Goal: Use online tool/utility: Utilize a website feature to perform a specific function

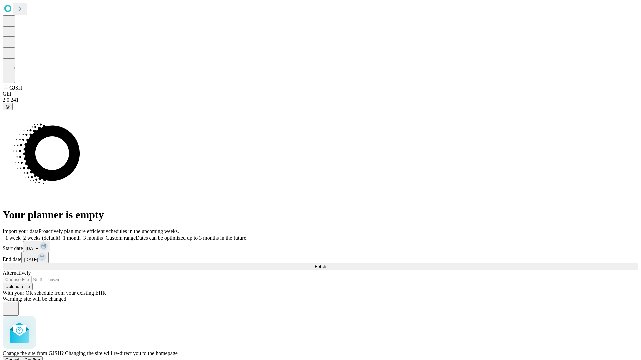
click at [40, 358] on span "Confirm" at bounding box center [33, 360] width 16 height 5
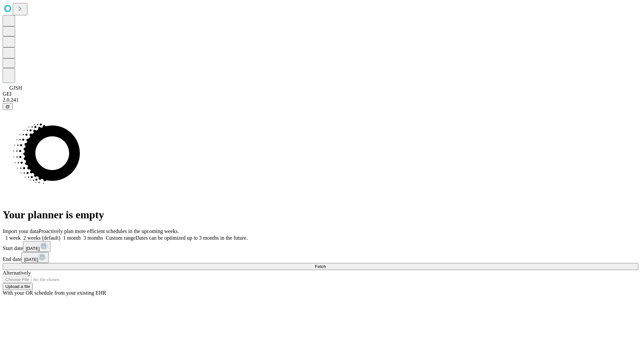
click at [81, 235] on label "1 month" at bounding box center [70, 238] width 20 height 6
click at [326, 264] on span "Fetch" at bounding box center [320, 266] width 11 height 5
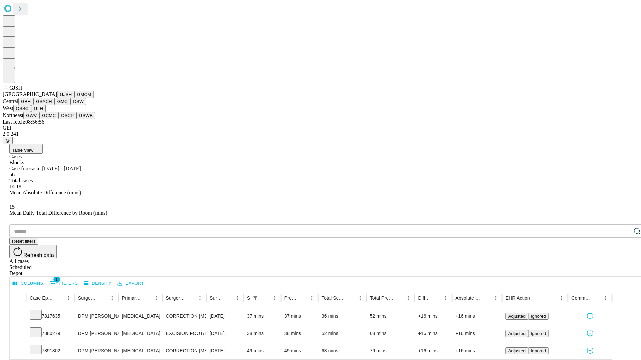
click at [74, 98] on button "GMCM" at bounding box center [83, 94] width 19 height 7
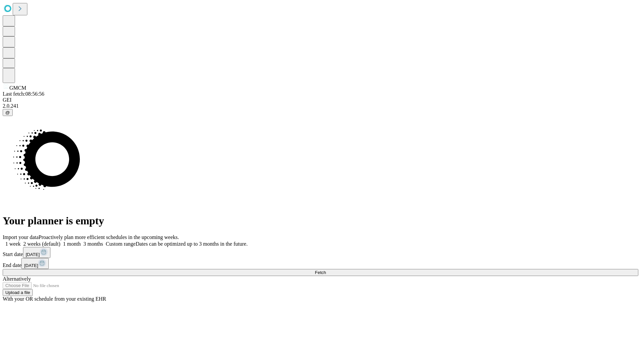
click at [81, 241] on label "1 month" at bounding box center [70, 244] width 20 height 6
click at [326, 270] on span "Fetch" at bounding box center [320, 272] width 11 height 5
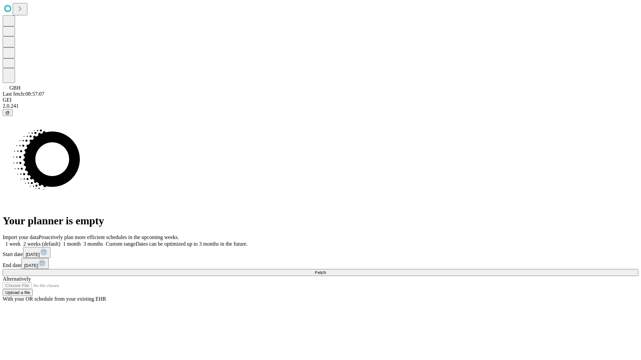
click at [81, 241] on label "1 month" at bounding box center [70, 244] width 20 height 6
click at [326, 270] on span "Fetch" at bounding box center [320, 272] width 11 height 5
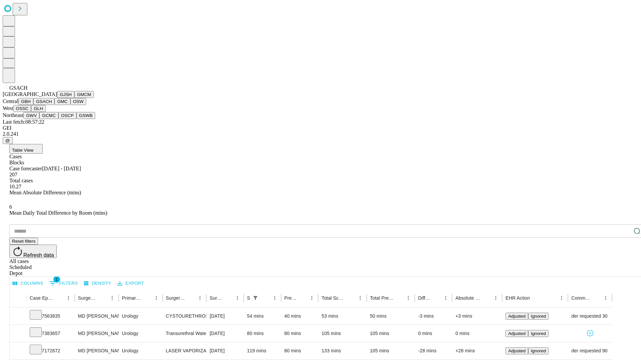
click at [54, 105] on button "GMC" at bounding box center [62, 101] width 16 height 7
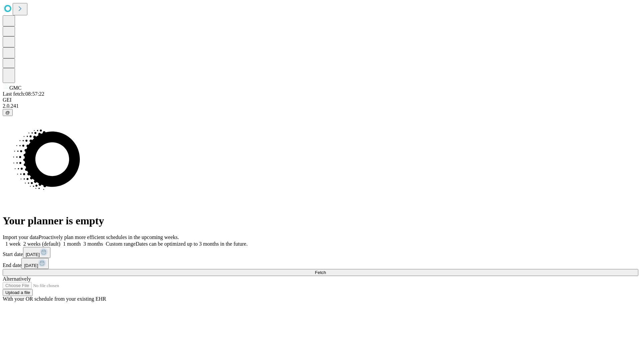
click at [81, 241] on label "1 month" at bounding box center [70, 244] width 20 height 6
click at [326, 270] on span "Fetch" at bounding box center [320, 272] width 11 height 5
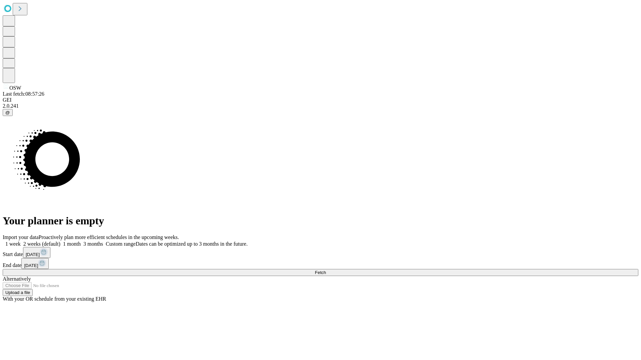
click at [81, 241] on label "1 month" at bounding box center [70, 244] width 20 height 6
click at [326, 270] on span "Fetch" at bounding box center [320, 272] width 11 height 5
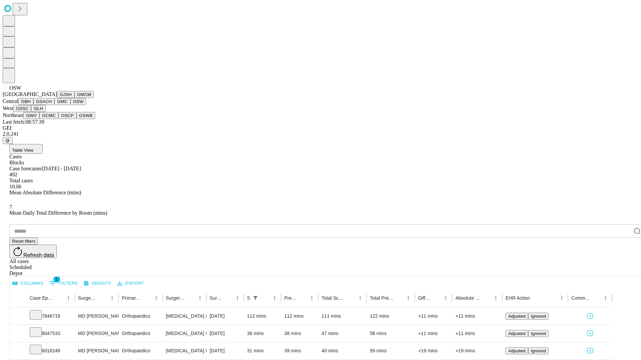
click at [31, 112] on button "OSSC" at bounding box center [22, 108] width 18 height 7
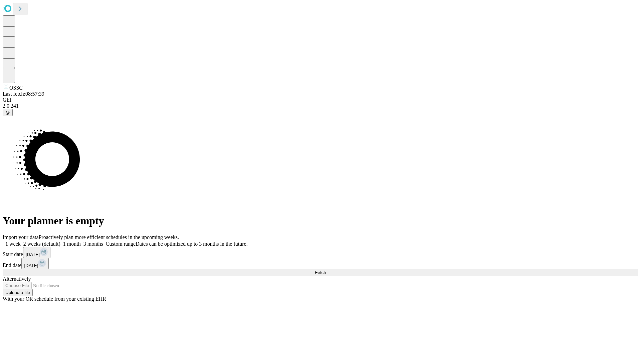
click at [81, 241] on label "1 month" at bounding box center [70, 244] width 20 height 6
click at [326, 270] on span "Fetch" at bounding box center [320, 272] width 11 height 5
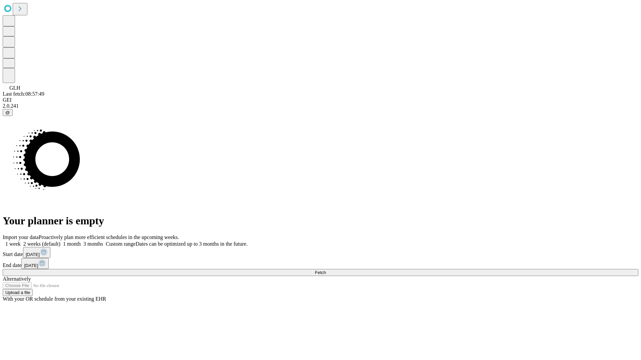
click at [81, 241] on label "1 month" at bounding box center [70, 244] width 20 height 6
click at [326, 270] on span "Fetch" at bounding box center [320, 272] width 11 height 5
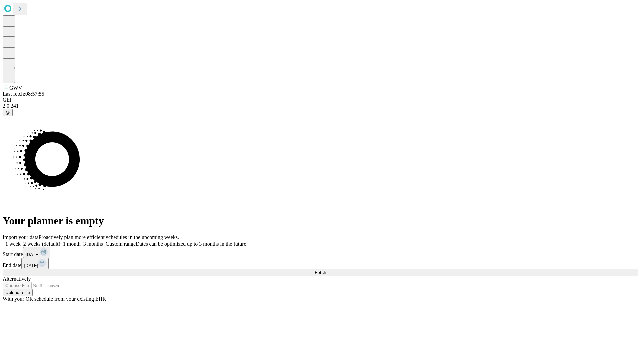
click at [326, 270] on span "Fetch" at bounding box center [320, 272] width 11 height 5
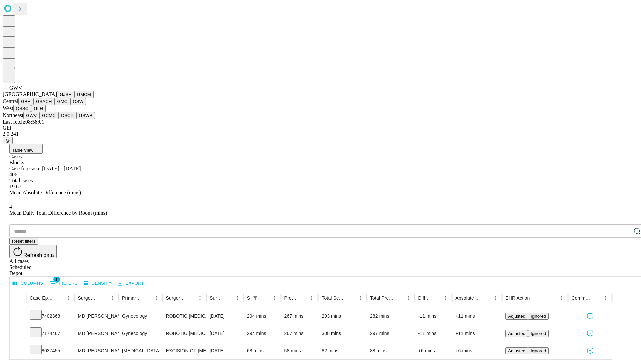
click at [52, 119] on button "GCMC" at bounding box center [48, 115] width 19 height 7
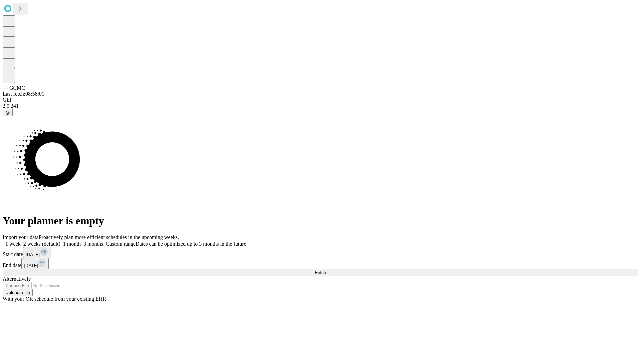
click at [81, 241] on label "1 month" at bounding box center [70, 244] width 20 height 6
click at [326, 270] on span "Fetch" at bounding box center [320, 272] width 11 height 5
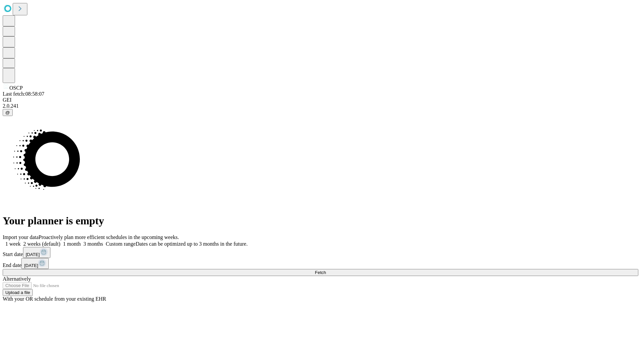
click at [81, 241] on label "1 month" at bounding box center [70, 244] width 20 height 6
click at [326, 270] on span "Fetch" at bounding box center [320, 272] width 11 height 5
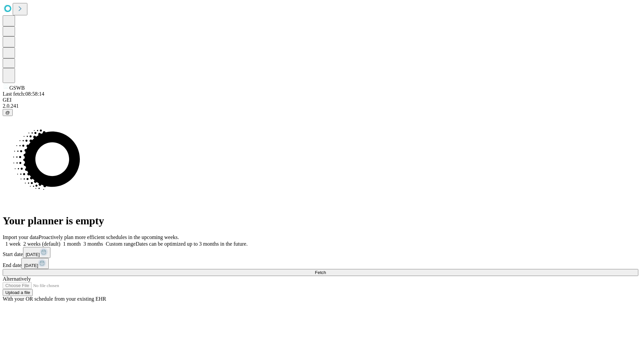
click at [326, 270] on span "Fetch" at bounding box center [320, 272] width 11 height 5
